Goal: Find specific page/section: Find specific page/section

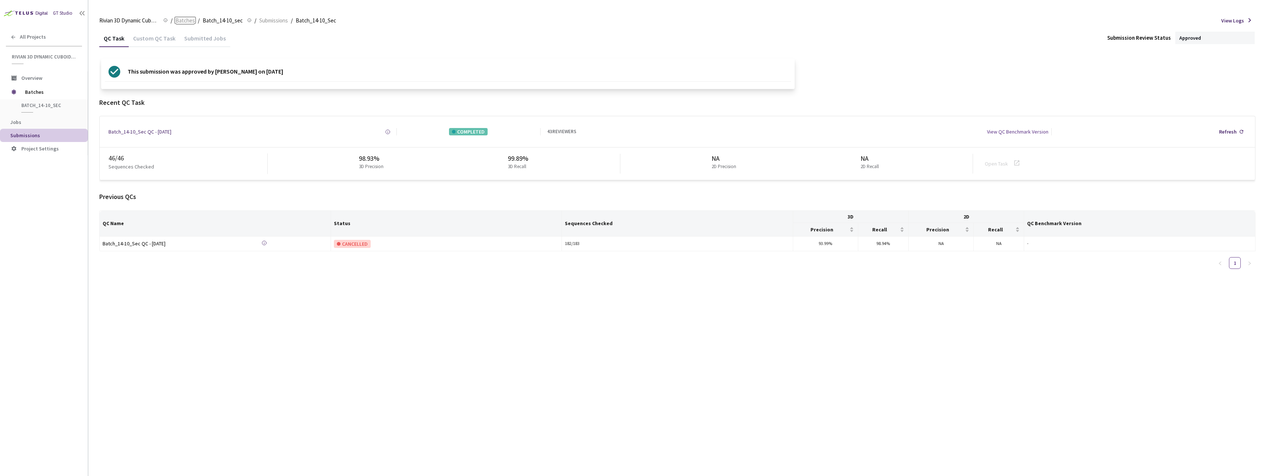
click at [178, 20] on span "Batches" at bounding box center [184, 20] width 19 height 9
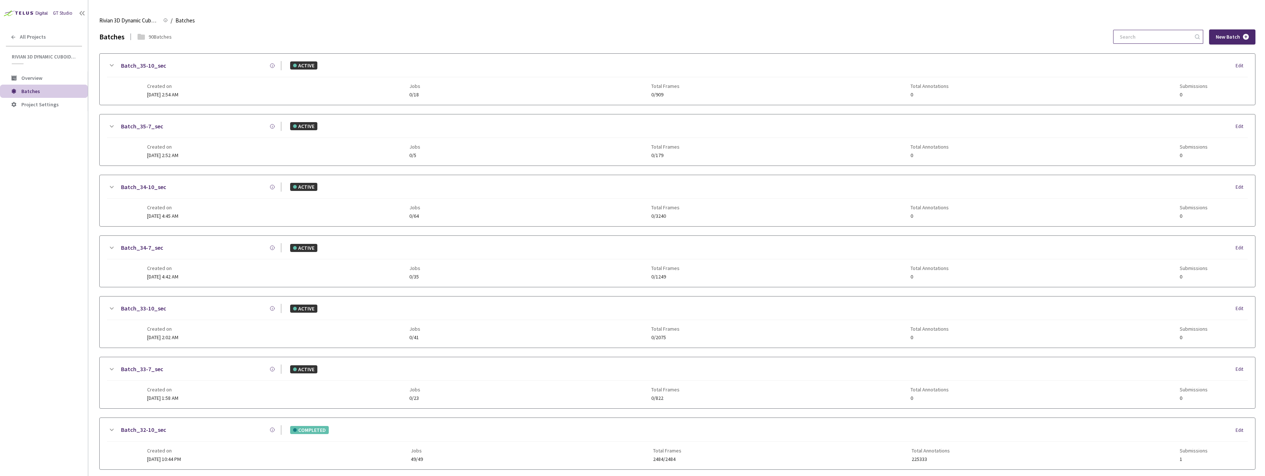
click at [1151, 34] on input at bounding box center [1154, 36] width 78 height 13
paste input "32-10"
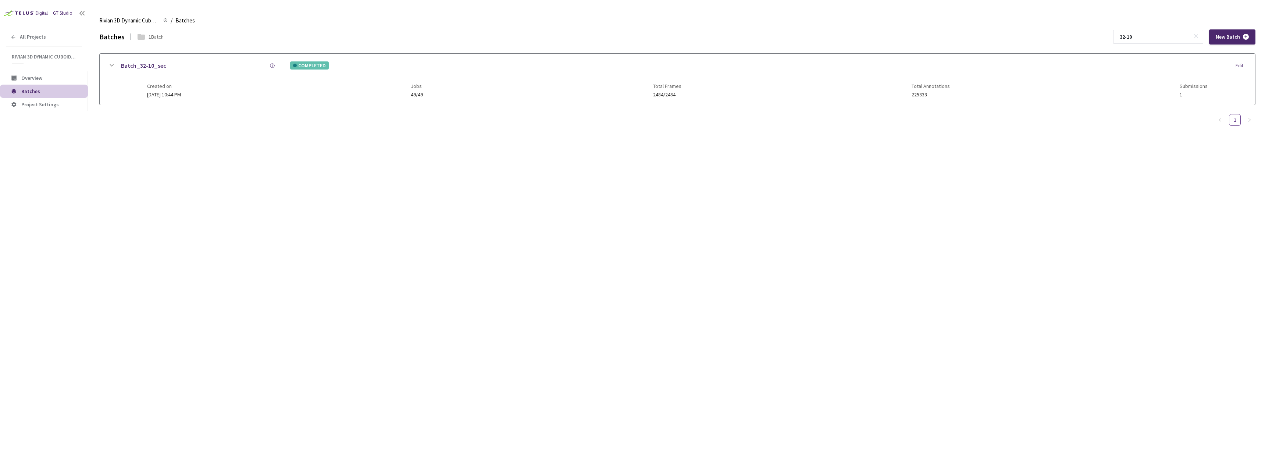
type input "32-10"
click at [397, 93] on div "Created on [DATE] 10:44 PM Jobs 49/49 Total Frames 2484/2484 Total Annotations …" at bounding box center [677, 87] width 1061 height 20
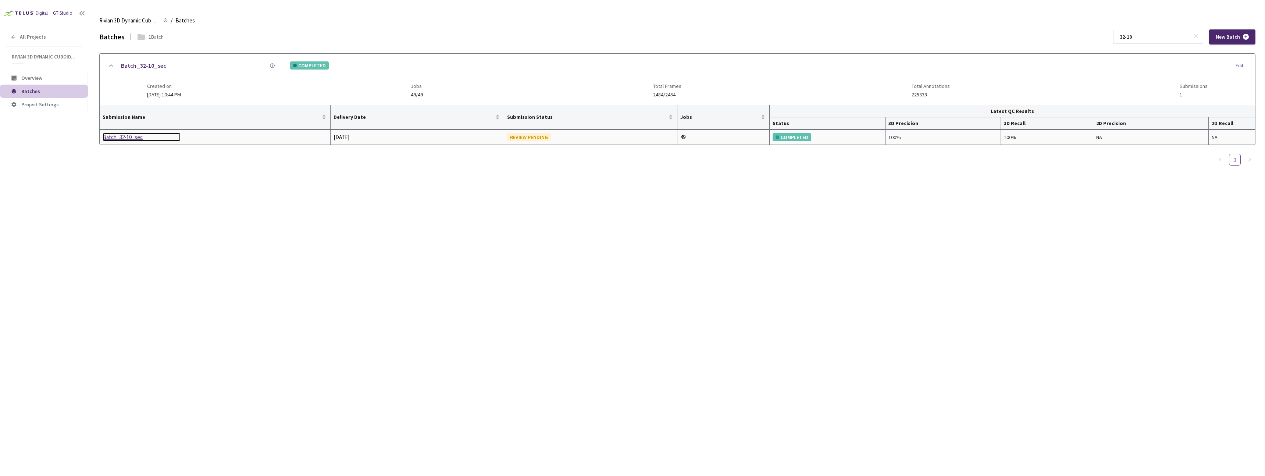
click at [133, 141] on div "Batch_32-10_sec" at bounding box center [142, 137] width 78 height 9
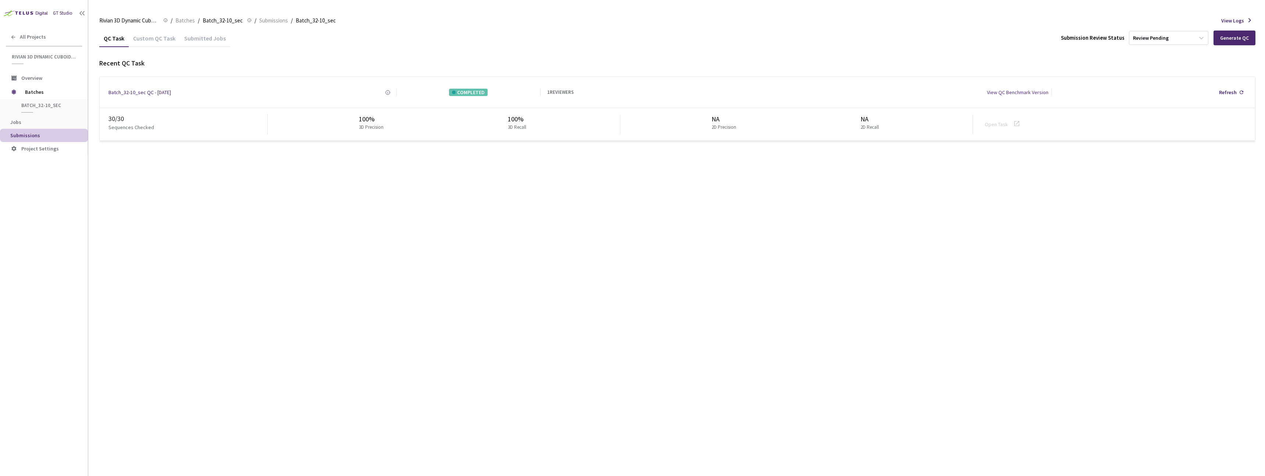
click at [150, 39] on div "Custom QC Task" at bounding box center [154, 41] width 51 height 12
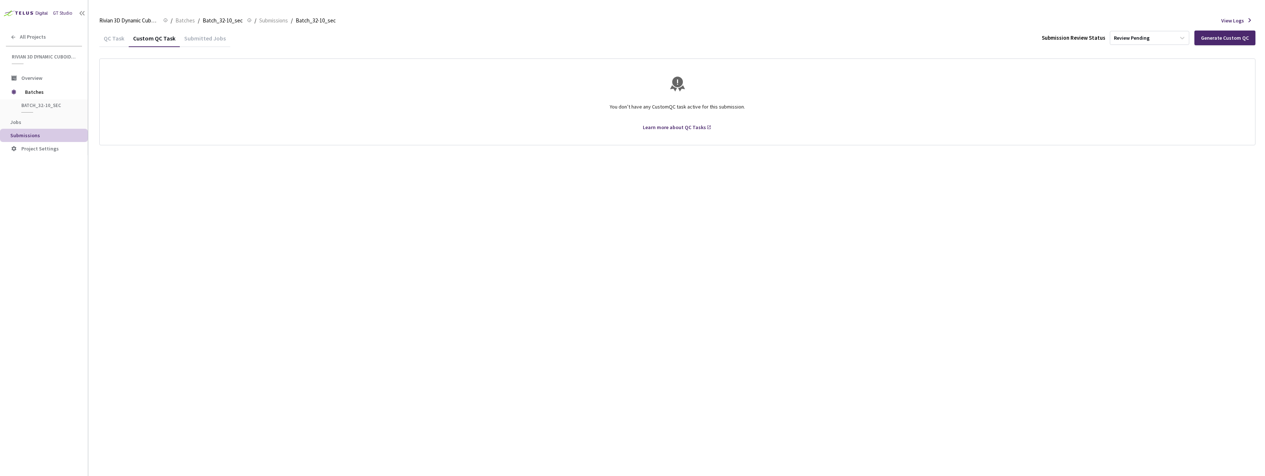
click at [101, 39] on div "QC Task" at bounding box center [113, 41] width 29 height 12
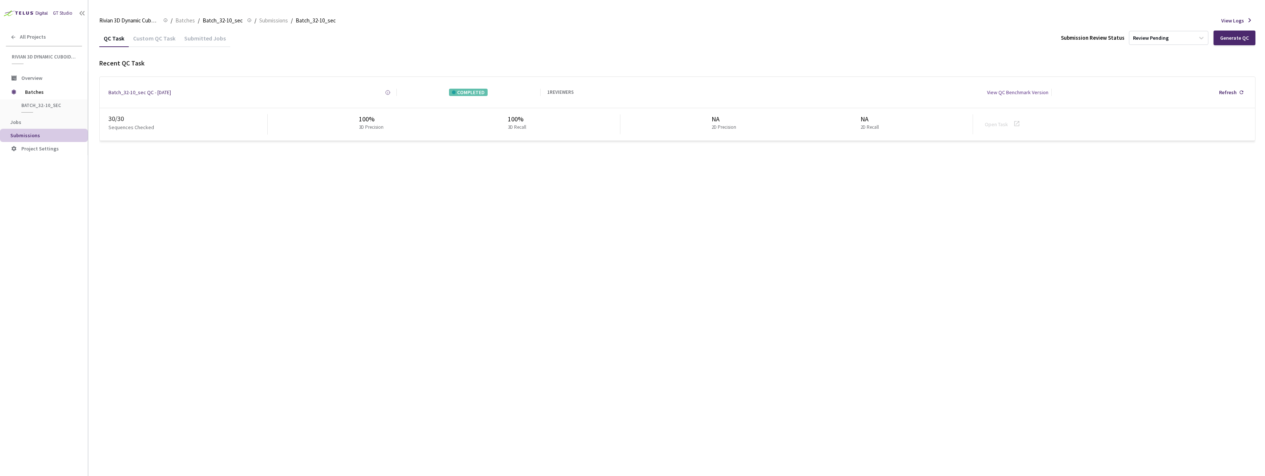
click at [104, 41] on div "QC Task" at bounding box center [113, 41] width 29 height 12
click at [190, 21] on span "Batches" at bounding box center [184, 20] width 19 height 9
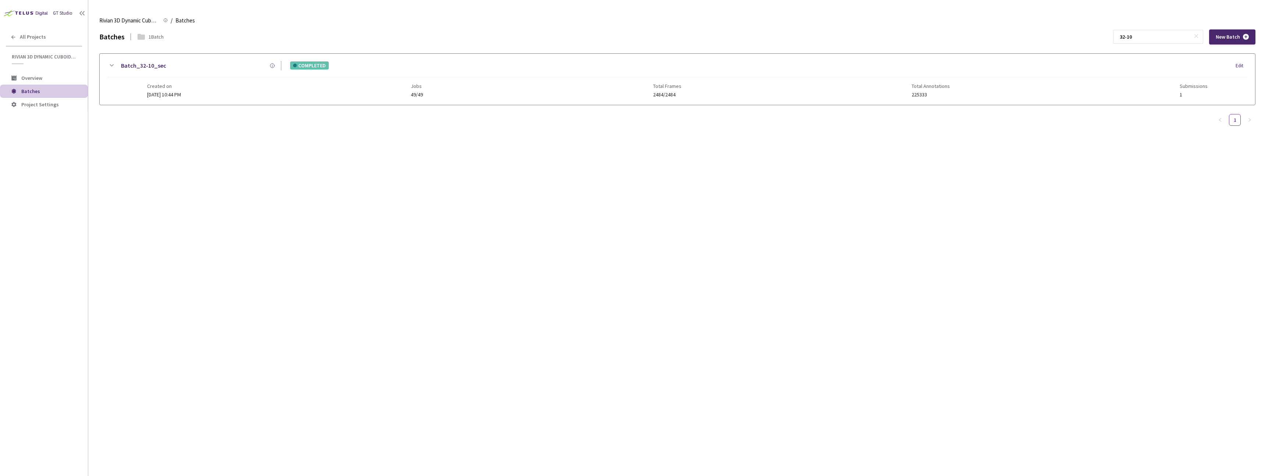
drag, startPoint x: 1112, startPoint y: 38, endPoint x: 1098, endPoint y: 38, distance: 14.0
click at [1098, 38] on div "Batches 1 Batch 32-10 New Batch" at bounding box center [677, 36] width 1156 height 15
type input "33-7"
click at [361, 99] on div "Batch_33-7_sec ACTIVE Edit Created on [DATE] 1:58 AM Jobs 0/23 Total Frames 0/8…" at bounding box center [677, 79] width 1155 height 51
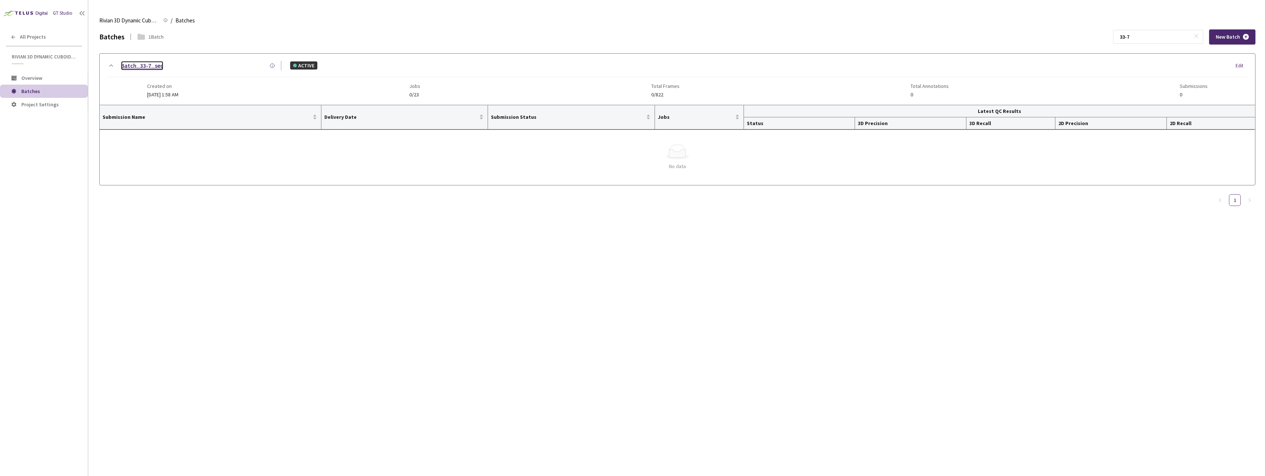
click at [149, 65] on link "Batch_33-7_sec" at bounding box center [142, 65] width 42 height 9
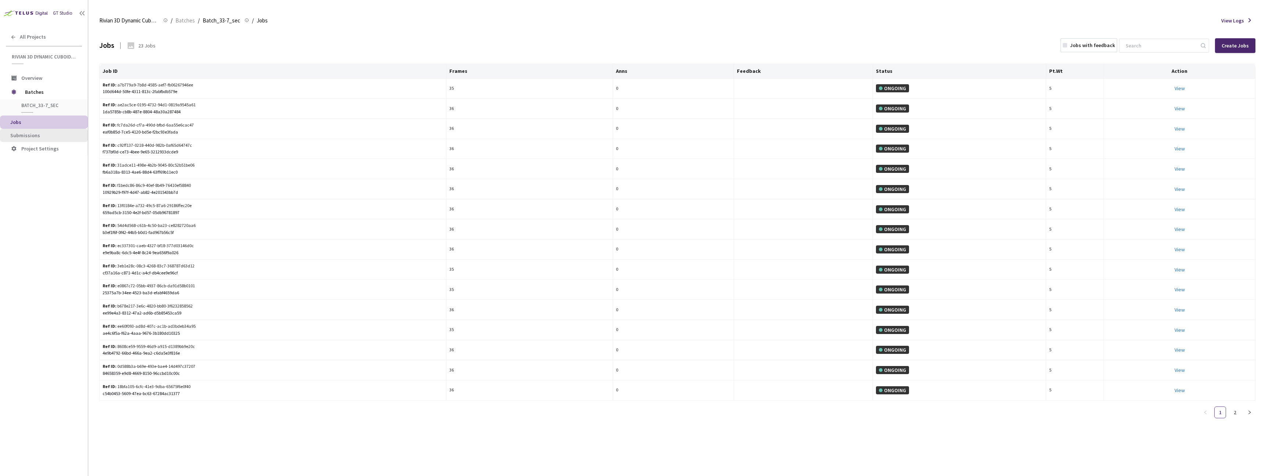
click at [19, 134] on span "Submissions" at bounding box center [25, 135] width 30 height 7
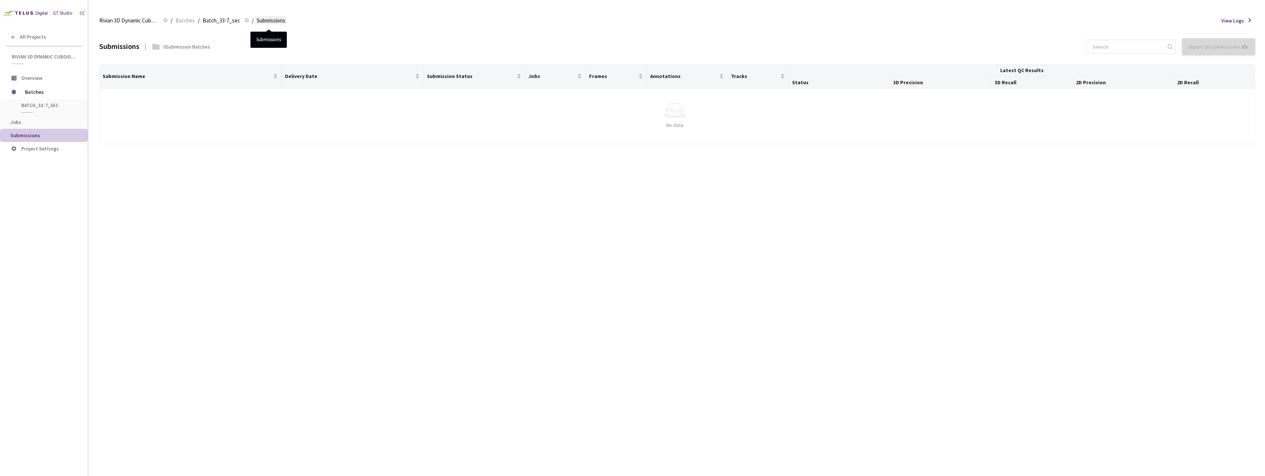
click at [266, 21] on span "Submissions" at bounding box center [271, 20] width 29 height 9
click at [232, 19] on span "Batch_33-7_sec" at bounding box center [221, 20] width 37 height 9
click at [51, 100] on div "Batch_33-7_sec Batch_33-7_sec" at bounding box center [43, 107] width 87 height 16
click at [42, 106] on span "Batch_33-7_sec" at bounding box center [48, 105] width 54 height 6
click at [183, 21] on span "Batches" at bounding box center [184, 20] width 19 height 9
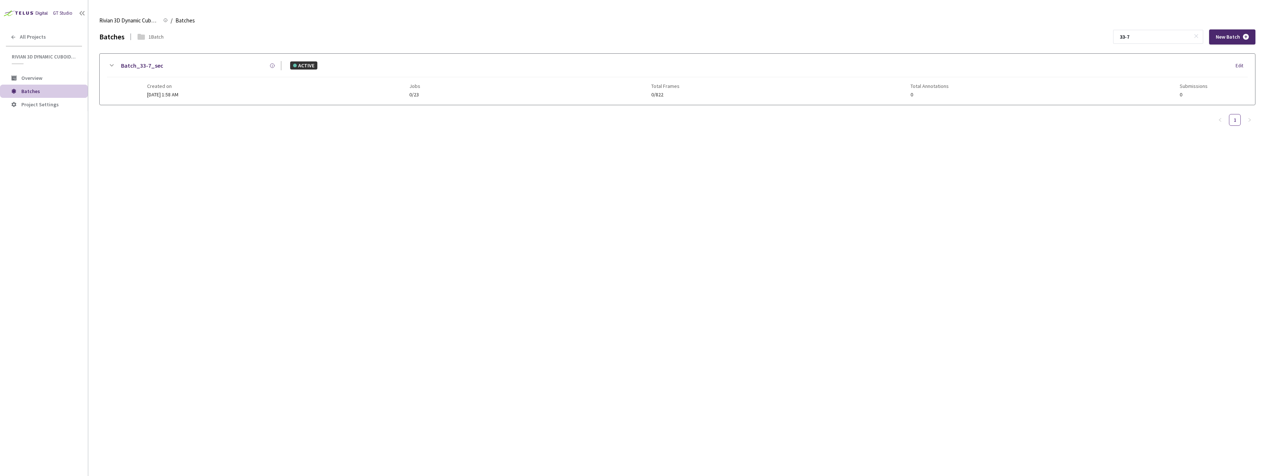
click at [108, 62] on icon at bounding box center [111, 65] width 9 height 9
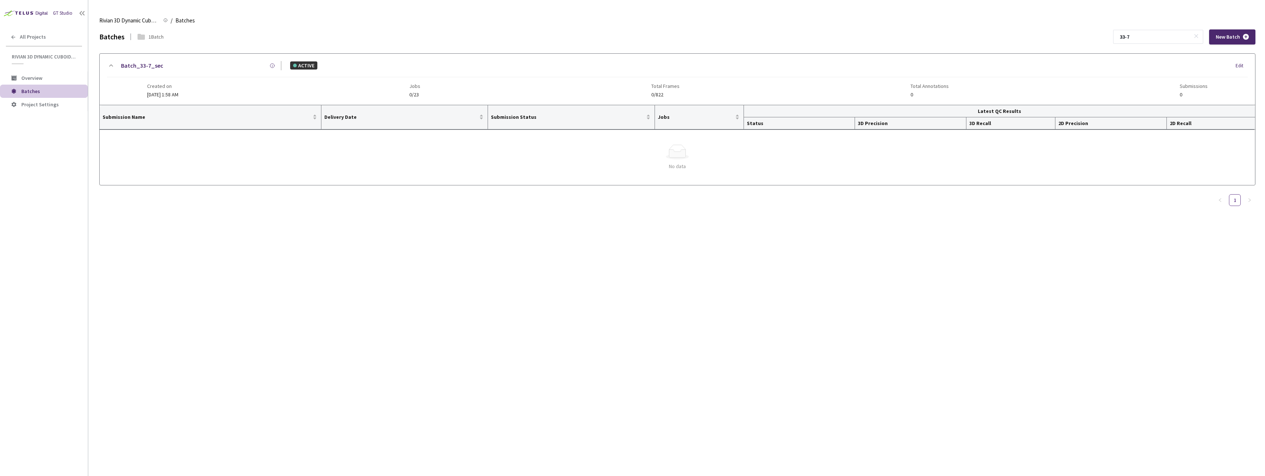
click at [141, 83] on div "Batch_33-7_sec ACTIVE Edit Created on [DATE] 1:58 AM Jobs 0/23 Total Frames 0/8…" at bounding box center [677, 79] width 1155 height 51
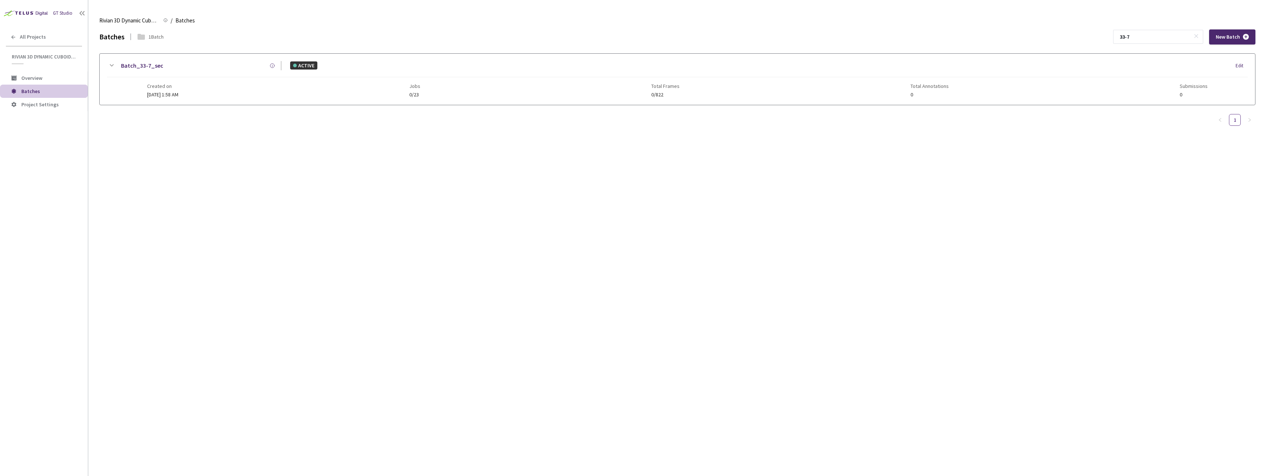
click at [141, 83] on div "Batch_33-7_sec ACTIVE Edit Created on [DATE] 1:58 AM Jobs 0/23 Total Frames 0/8…" at bounding box center [677, 79] width 1155 height 51
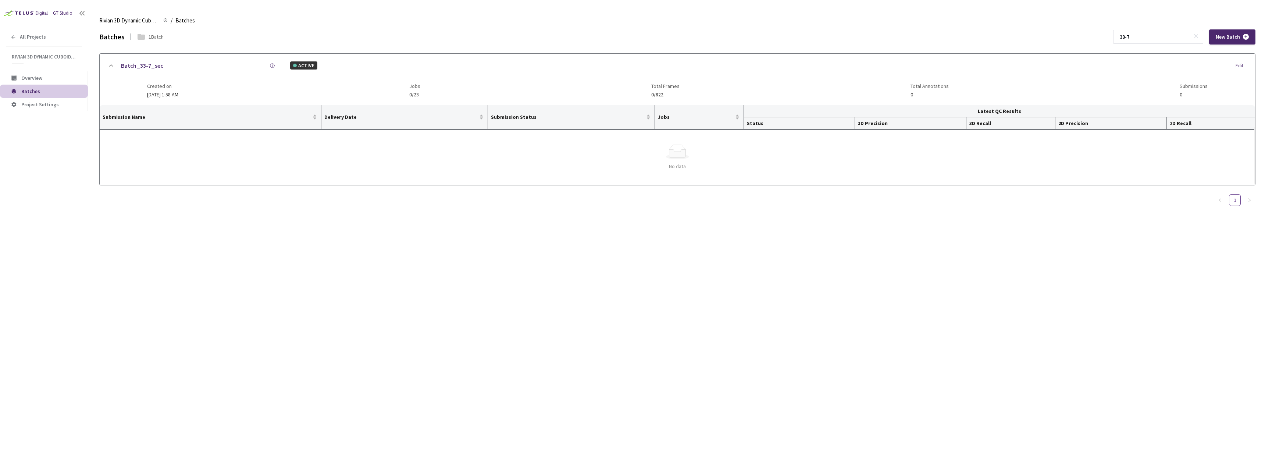
drag, startPoint x: 206, startPoint y: 85, endPoint x: 149, endPoint y: 67, distance: 59.3
click at [205, 85] on div "Created on [DATE] 1:58 AM Jobs 0/23 Total Frames 0/822 Total Annotations 0 Subm…" at bounding box center [677, 87] width 1061 height 20
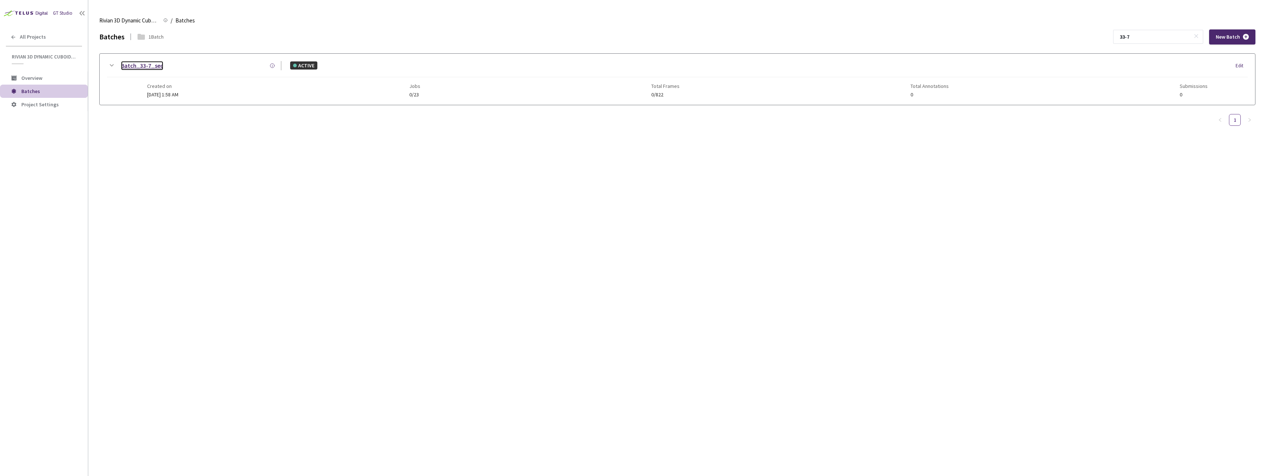
click at [149, 66] on link "Batch_33-7_sec" at bounding box center [142, 65] width 42 height 9
